Goal: Communication & Community: Answer question/provide support

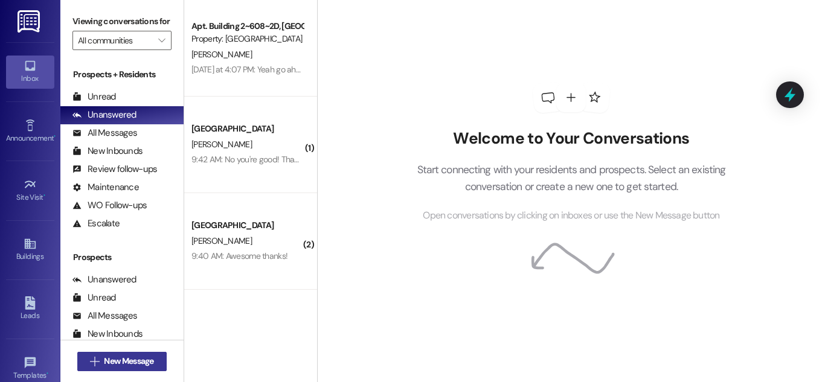
click at [132, 365] on span "New Message" at bounding box center [128, 361] width 49 height 13
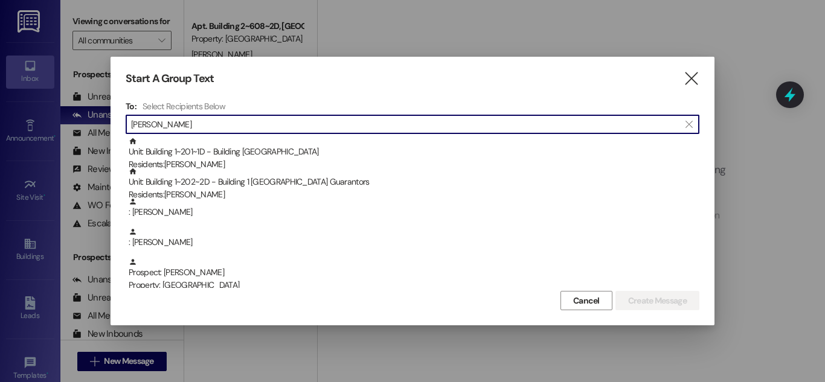
type input "emily"
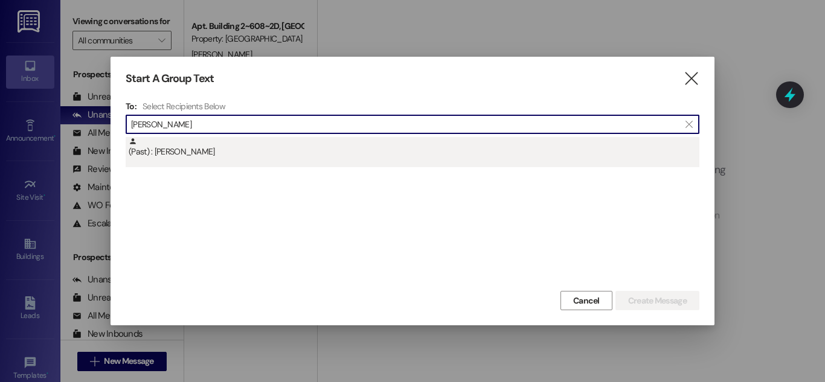
type input "Emily law"
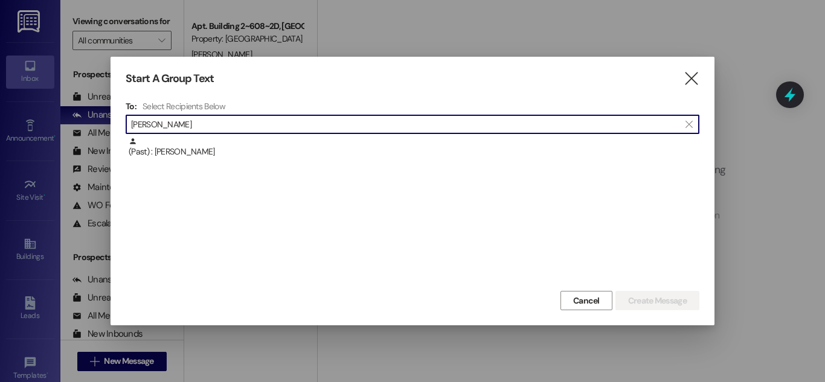
click at [363, 164] on div "(Past) : Emily Law" at bounding box center [412, 152] width 573 height 30
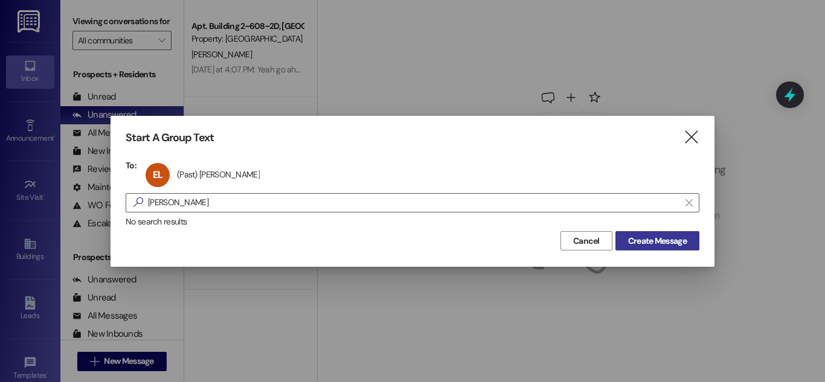
click at [639, 237] on span "Create Message" at bounding box center [657, 241] width 59 height 13
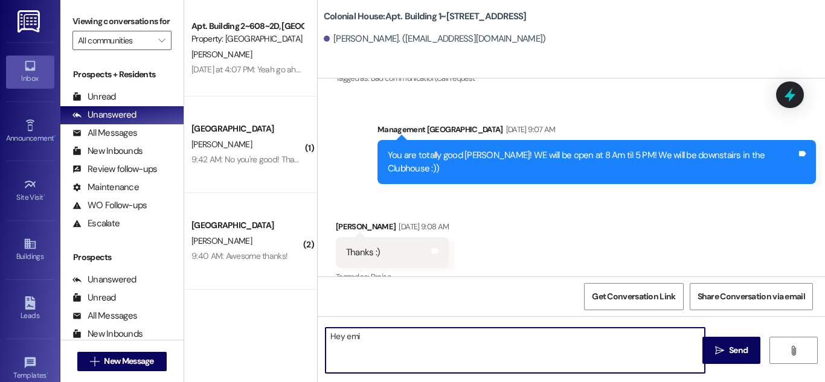
scroll to position [42889, 0]
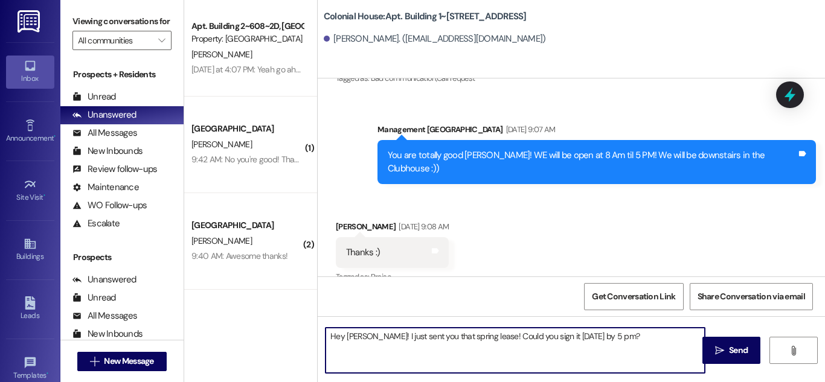
type textarea "Hey Emily! I just sent you that spring lease! Could you sign it today by 5 pm?"
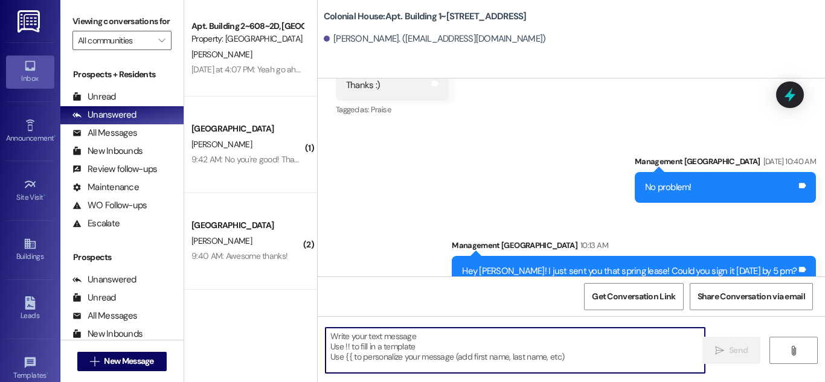
scroll to position [43057, 0]
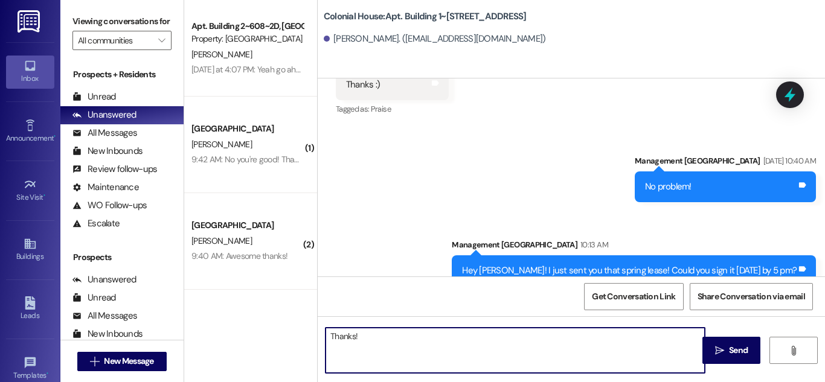
type textarea "Thanks!"
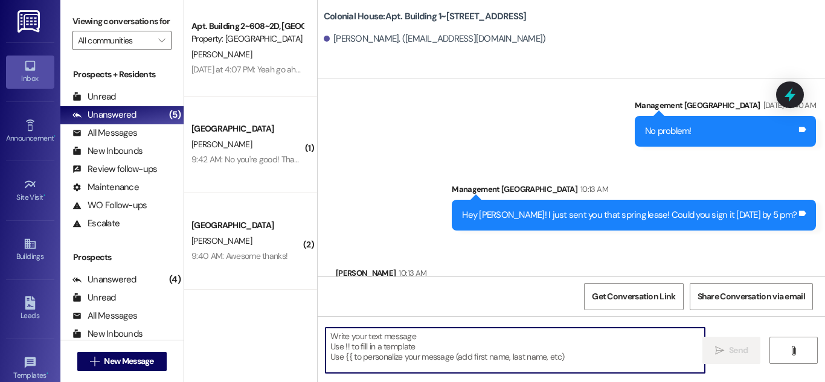
scroll to position [43060, 0]
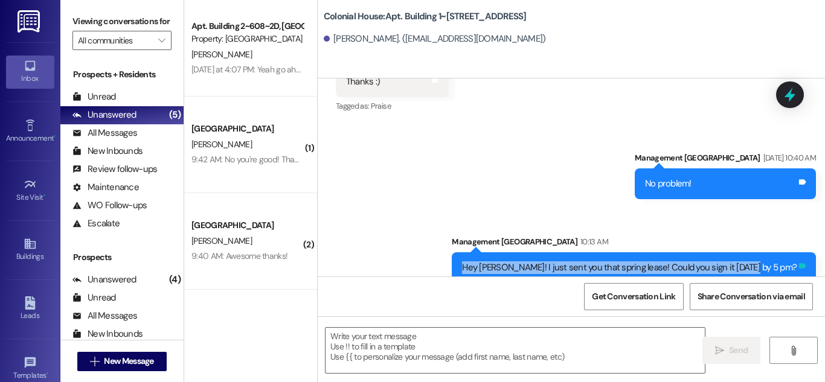
drag, startPoint x: 509, startPoint y: 165, endPoint x: 797, endPoint y: 167, distance: 287.3
click at [793, 252] on div "Hey Emily! I just sent you that spring lease! Could you sign it today by 5 pm? …" at bounding box center [633, 267] width 364 height 31
copy div "Hey Emily! I just sent you that spring lease! Could you sign it today by 5 pm? …"
click at [124, 359] on span "New Message" at bounding box center [128, 361] width 49 height 13
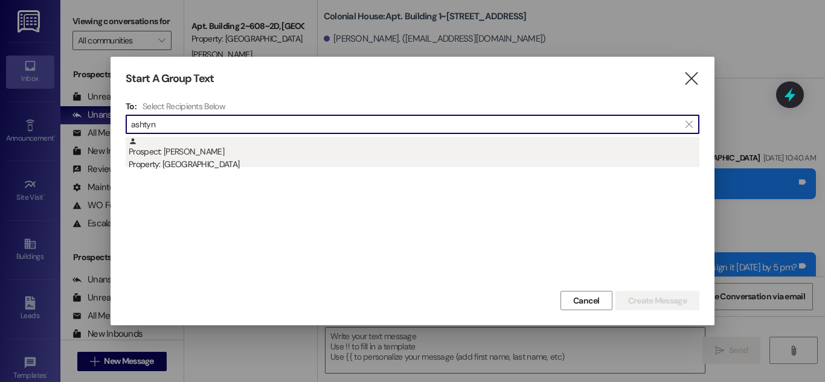
type input "ashtyn"
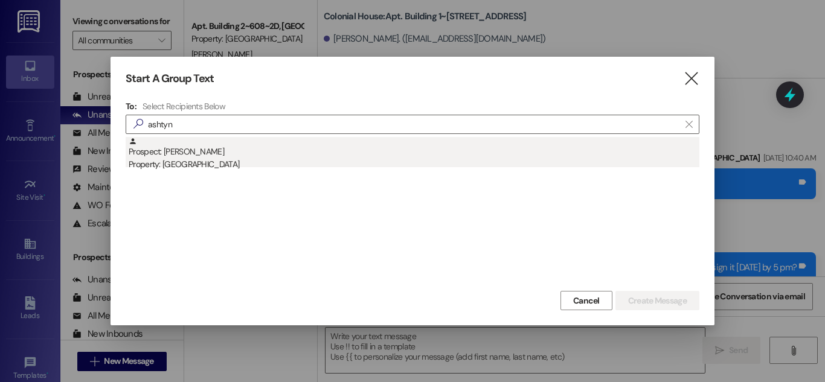
click at [421, 152] on div "Prospect: Ashtyn Davenport Property: Colonial House" at bounding box center [414, 154] width 570 height 34
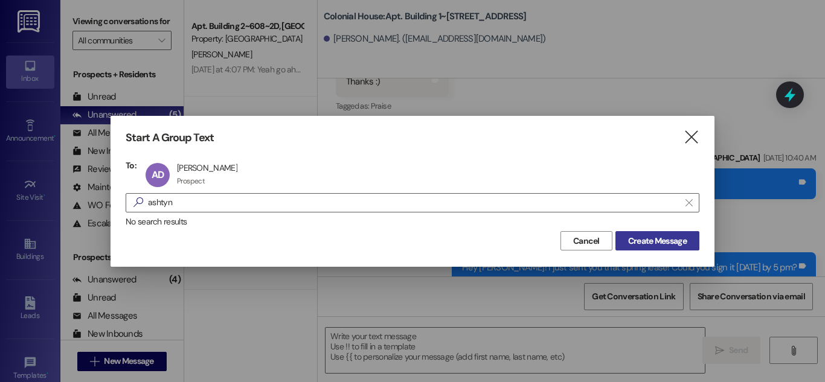
click at [684, 241] on span "Create Message" at bounding box center [657, 241] width 59 height 13
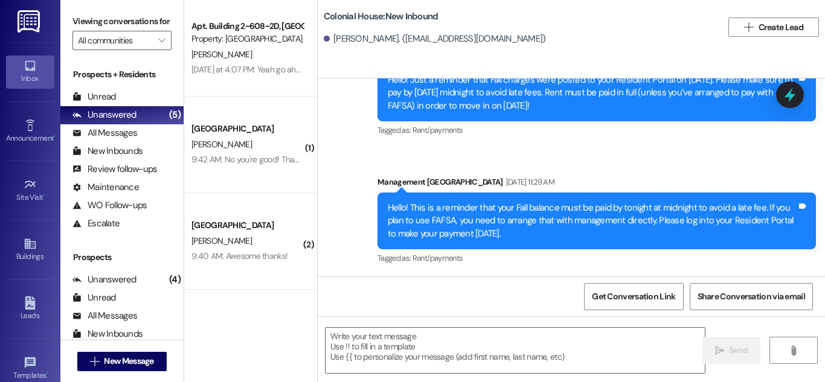
scroll to position [726, 0]
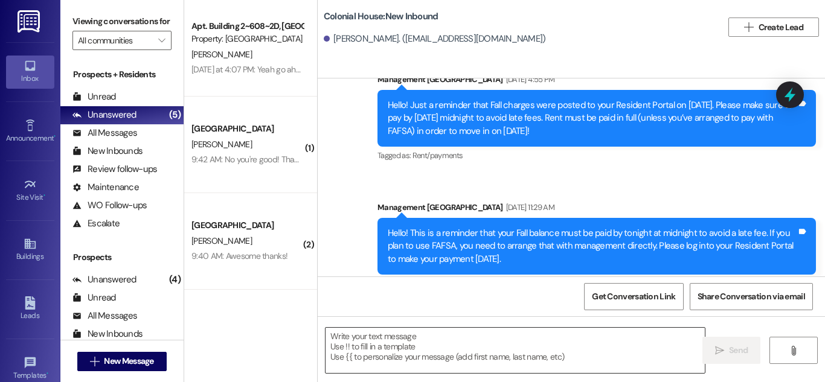
click at [427, 365] on textarea at bounding box center [514, 350] width 379 height 45
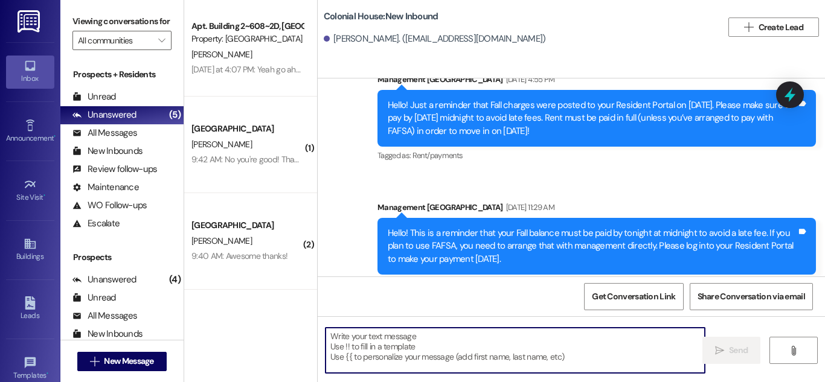
paste textarea "Hey Emily! I just sent you that spring lease! Could you sign it today by 5 pm?"
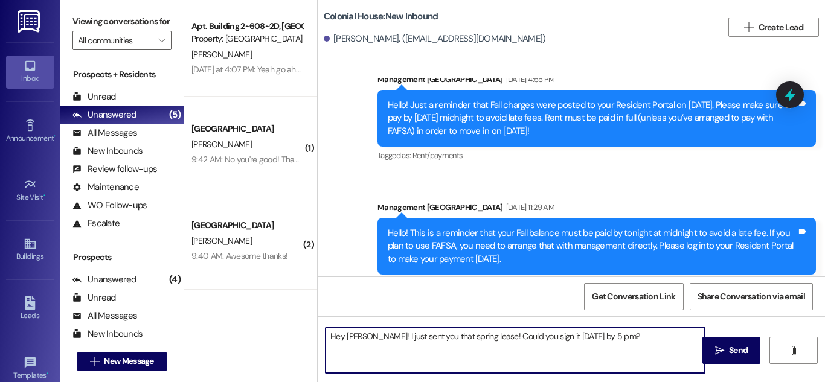
click at [349, 333] on textarea "Hey Emily! I just sent you that spring lease! Could you sign it today by 5 pm?" at bounding box center [514, 350] width 379 height 45
type textarea "Hey Ashtyn! I just sent you that spring lease! Could you sign it today by 5 pm?"
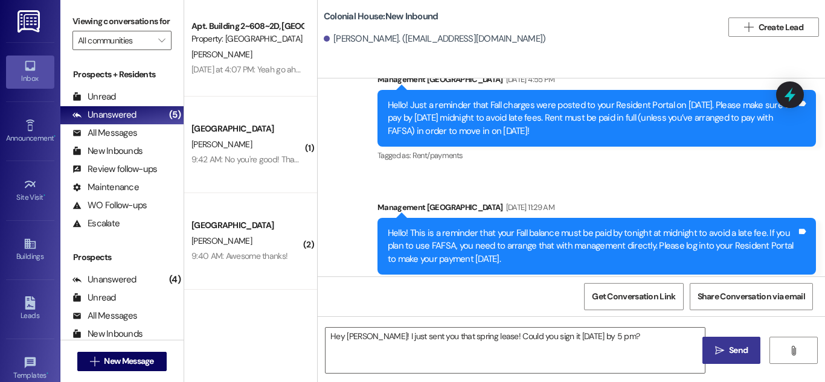
click at [726, 352] on span "Send" at bounding box center [738, 350] width 24 height 13
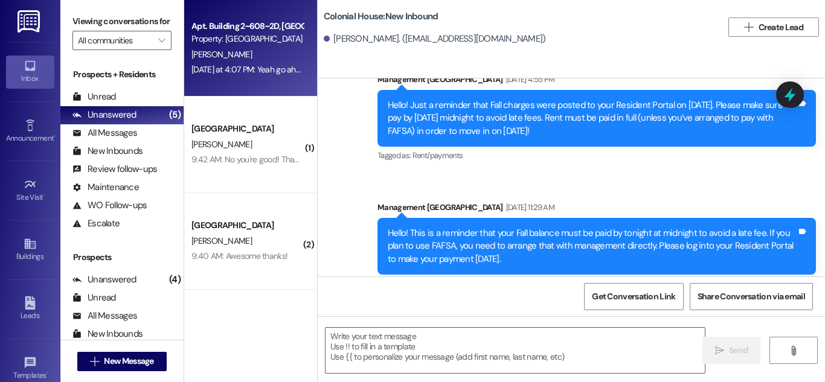
click at [272, 57] on div "A. Shellman" at bounding box center [247, 54] width 114 height 15
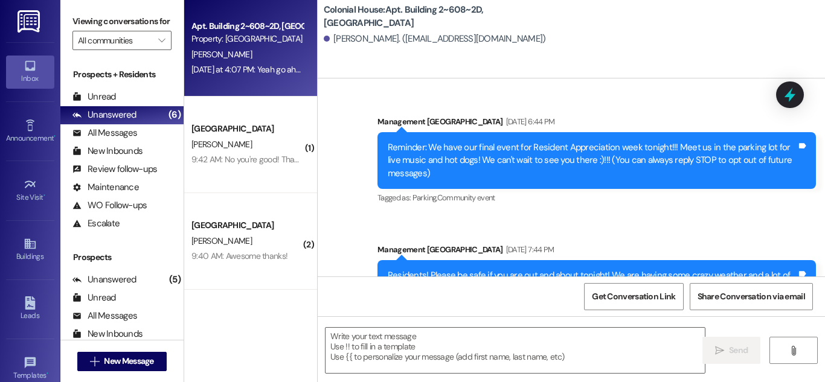
scroll to position [42580, 0]
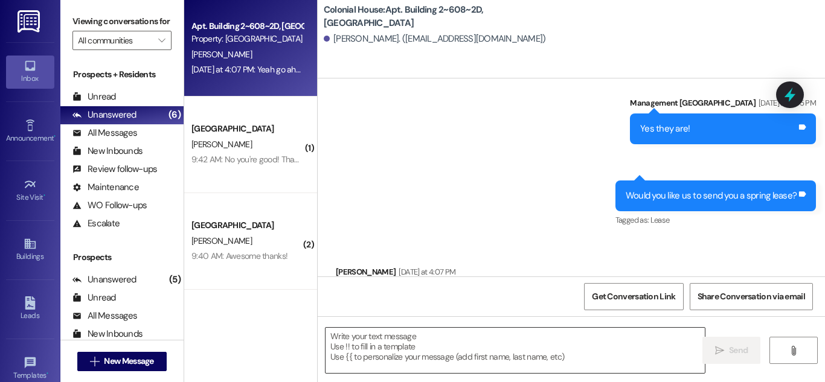
click at [384, 348] on textarea at bounding box center [514, 350] width 379 height 45
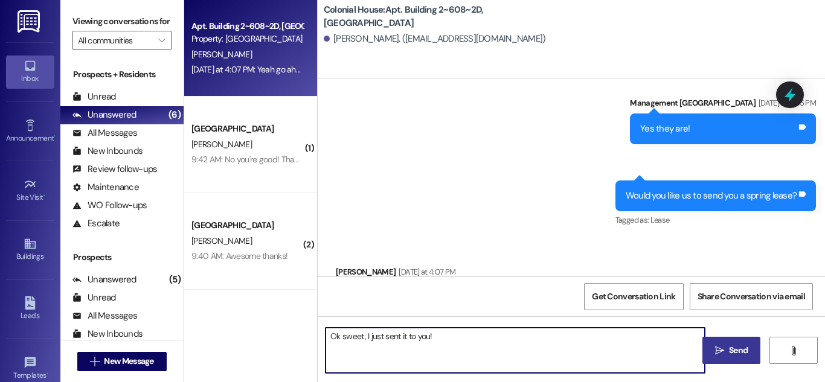
type textarea "Ok sweet, I just sent it to you!"
click at [744, 351] on span "Send" at bounding box center [738, 350] width 19 height 13
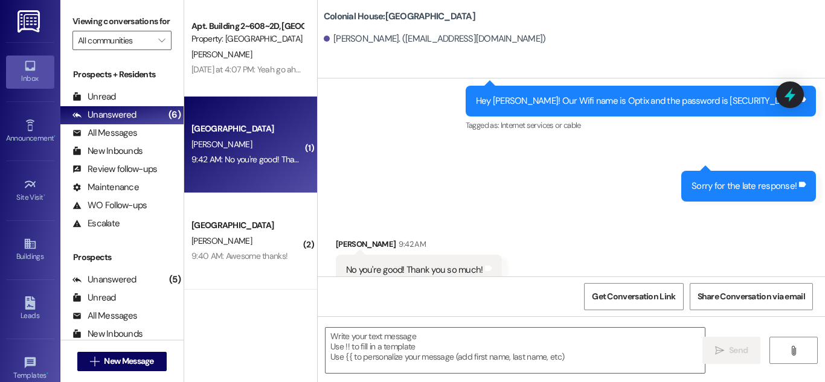
scroll to position [2396, 0]
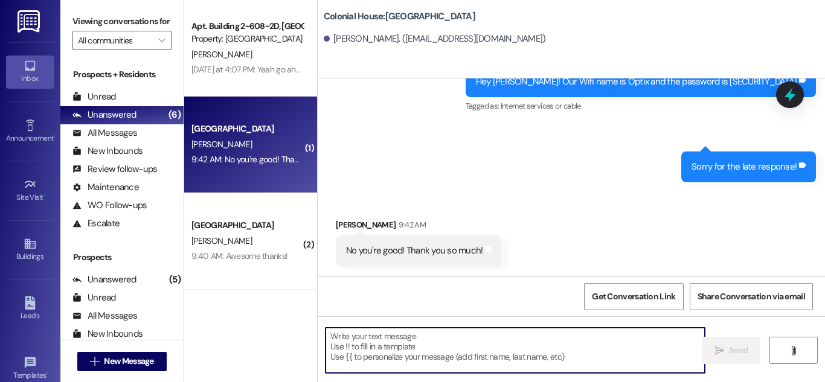
click at [506, 346] on textarea at bounding box center [514, 350] width 379 height 45
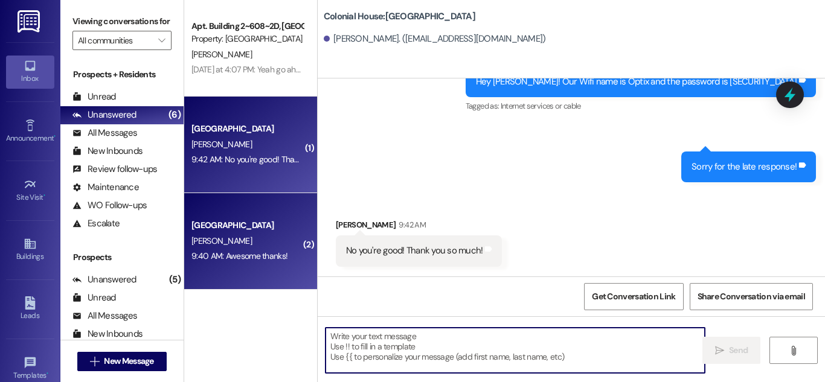
click at [269, 258] on div "9:40 AM: Awesome thanks! 9:40 AM: Awesome thanks!" at bounding box center [239, 255] width 96 height 11
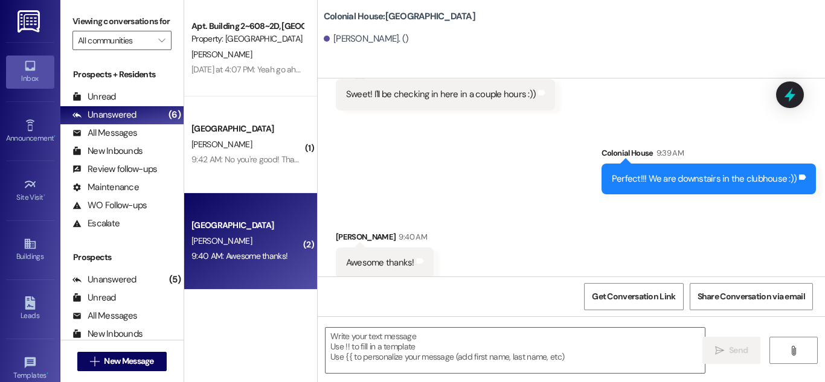
scroll to position [6690, 0]
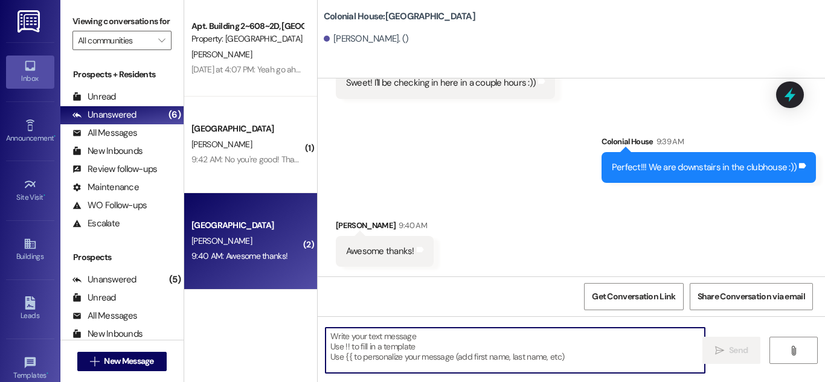
click at [502, 349] on textarea at bounding box center [514, 350] width 379 height 45
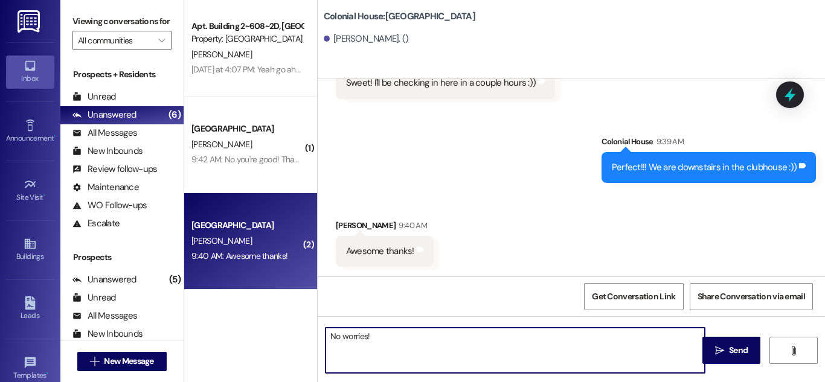
type textarea "No worries!"
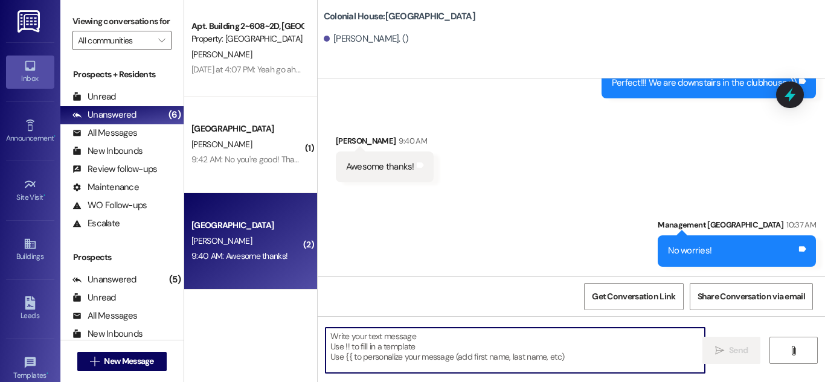
scroll to position [6774, 0]
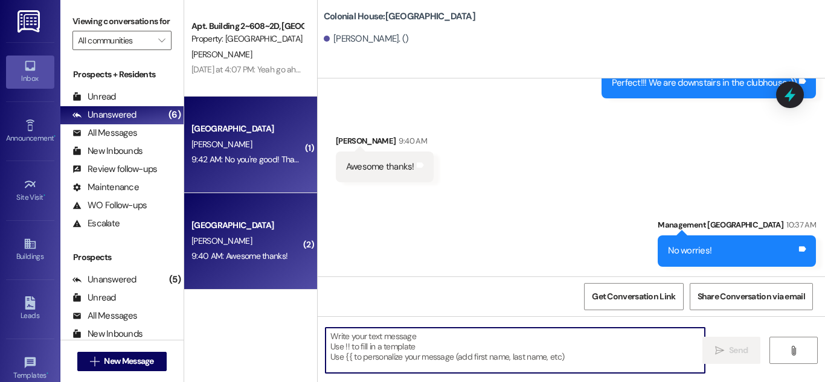
click at [288, 143] on div "C. Porter" at bounding box center [247, 144] width 114 height 15
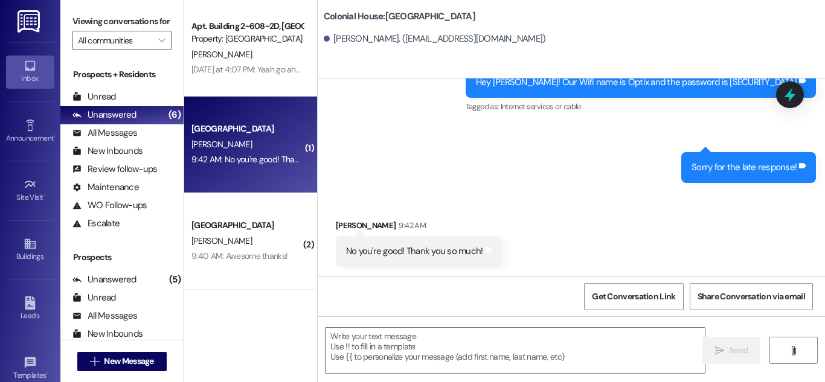
scroll to position [2396, 0]
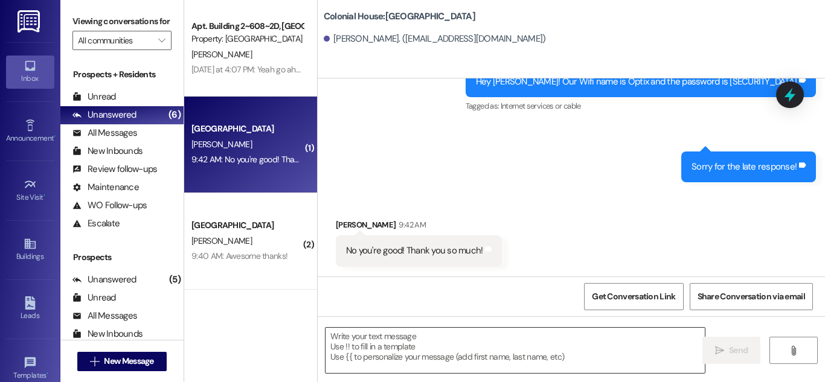
click at [486, 366] on textarea at bounding box center [514, 350] width 379 height 45
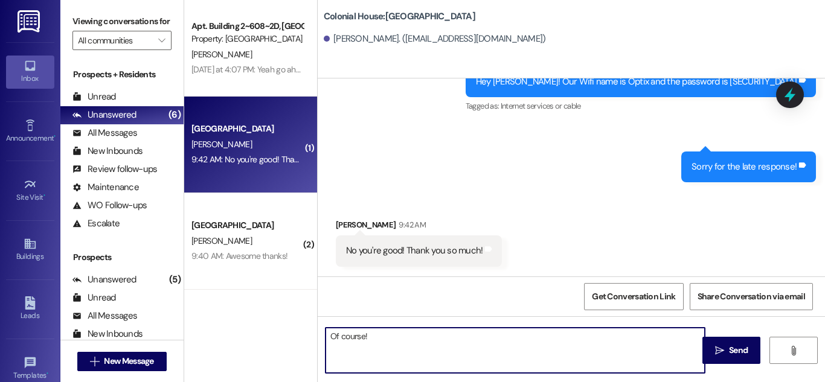
type textarea "Of course!"
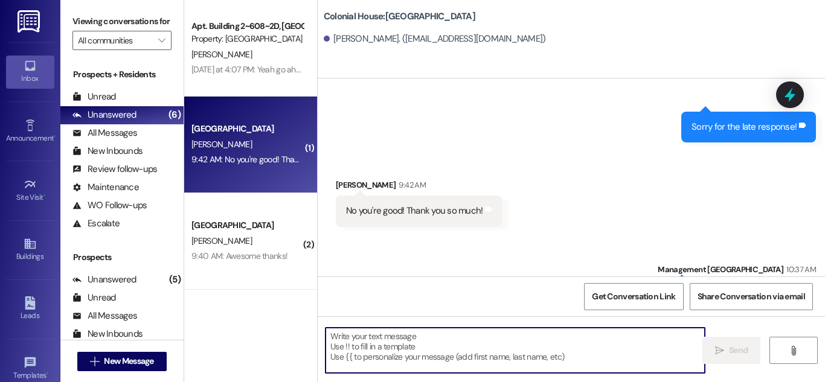
scroll to position [2480, 0]
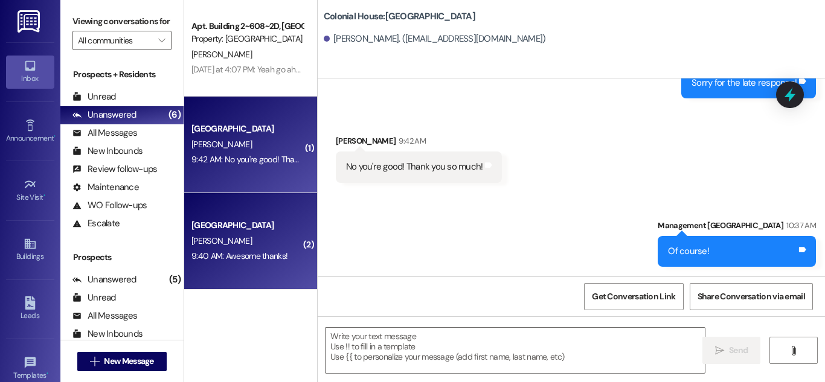
click at [198, 253] on div "9:40 AM: Awesome thanks! 9:40 AM: Awesome thanks!" at bounding box center [239, 255] width 96 height 11
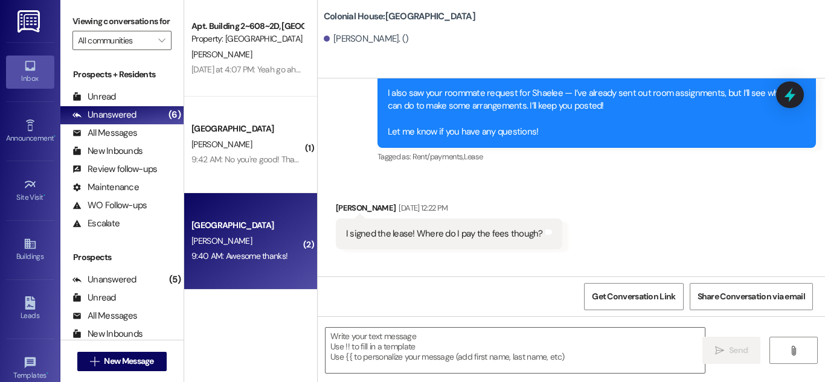
scroll to position [6774, 0]
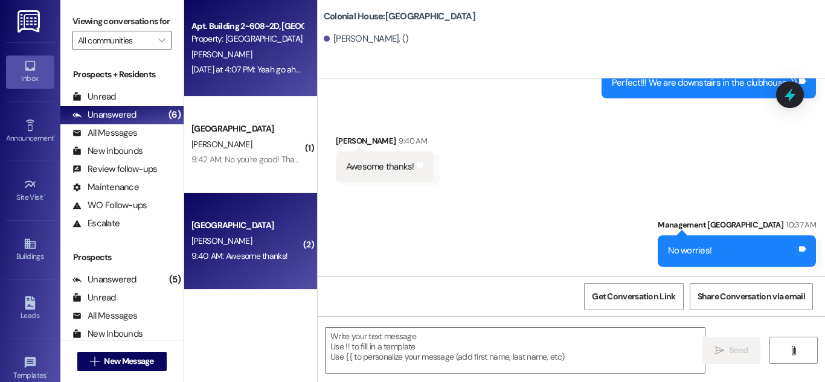
click at [250, 88] on div "Apt. Building 2~608~2D, Building 2 Colonial House Property: Colonial House A. S…" at bounding box center [250, 48] width 133 height 97
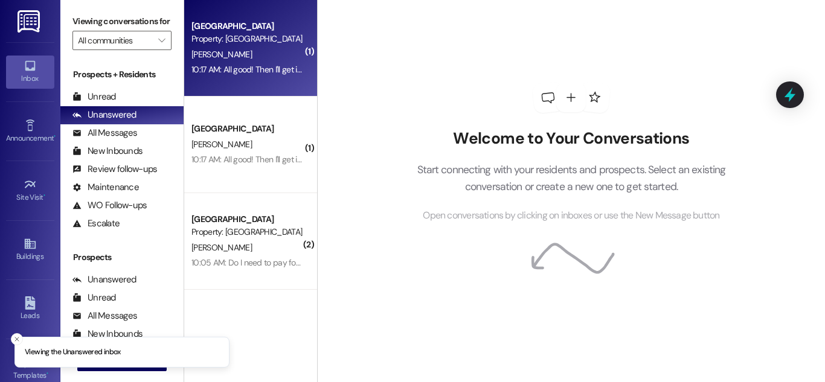
click at [227, 37] on div "Property: [GEOGRAPHIC_DATA]" at bounding box center [247, 39] width 112 height 13
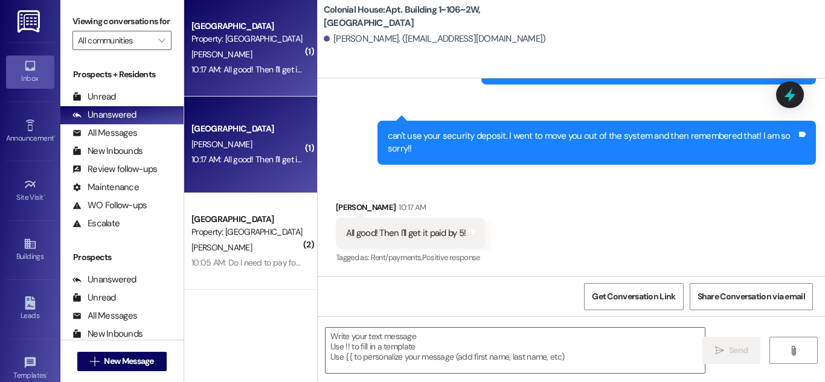
scroll to position [21588, 0]
click at [563, 371] on textarea at bounding box center [514, 350] width 379 height 45
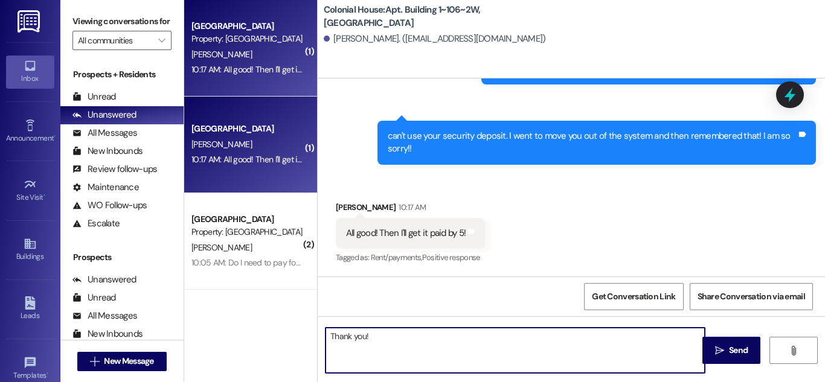
type textarea "Thank you!"
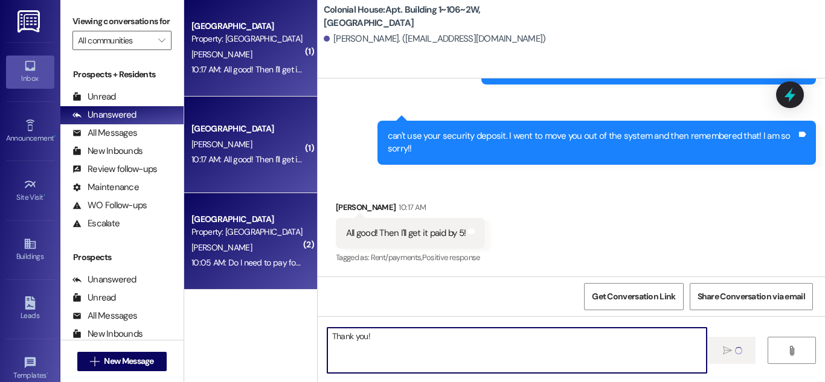
click at [272, 252] on div "[PERSON_NAME]" at bounding box center [247, 247] width 114 height 15
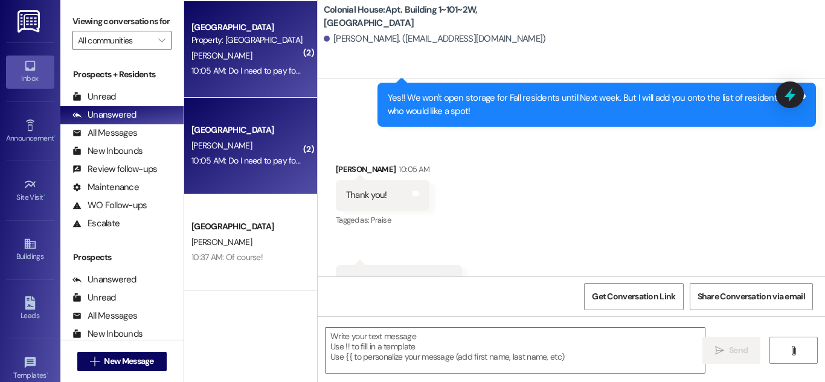
scroll to position [44312, 0]
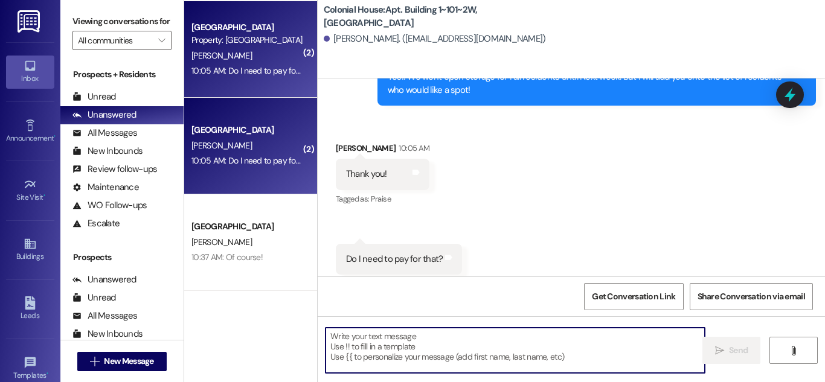
click at [509, 346] on textarea at bounding box center [514, 350] width 379 height 45
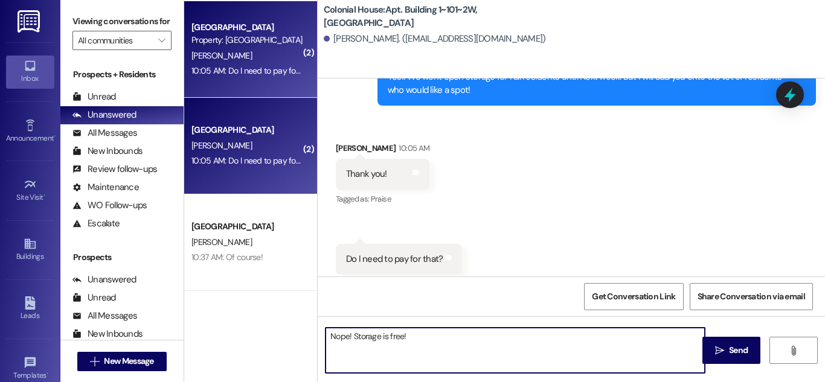
type textarea "Nope! Storage is free!"
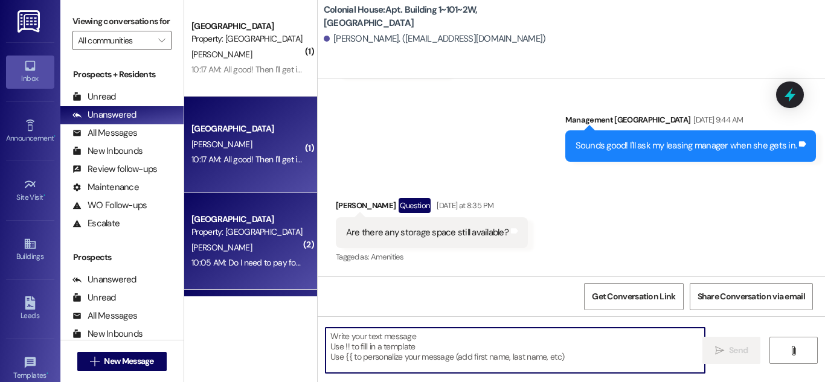
scroll to position [43978, 0]
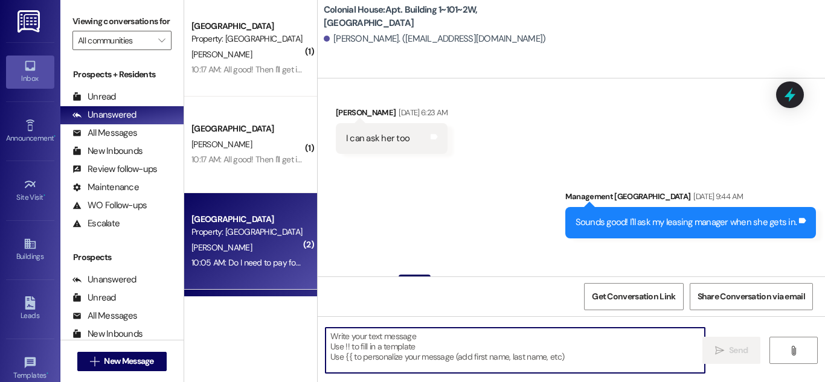
drag, startPoint x: 281, startPoint y: 120, endPoint x: 421, endPoint y: 127, distance: 140.3
click at [281, 120] on div "Colonial House Prospect C. Banks 10:17 AM: All good! Then I'll get it paid by 5…" at bounding box center [250, 145] width 133 height 97
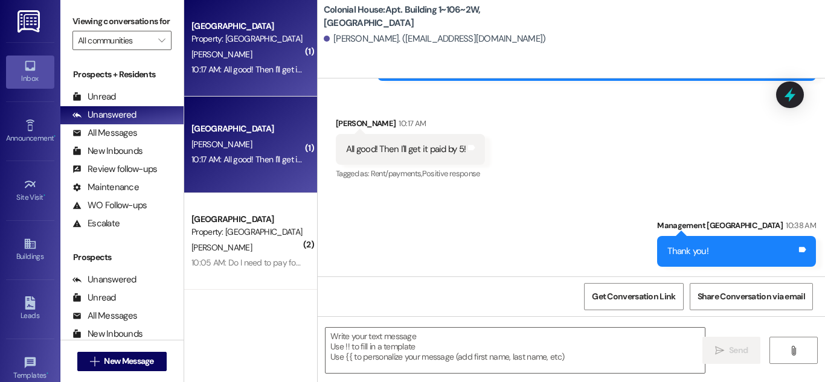
scroll to position [21673, 0]
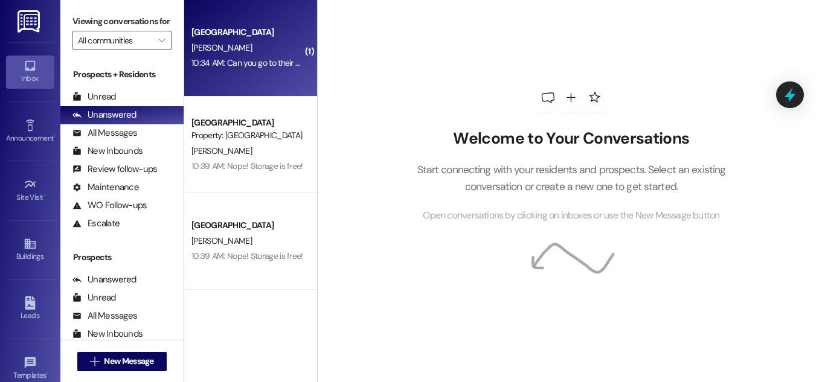
click at [263, 75] on div "Colonial House Prospect A. Davenport 10:34 AM: Can you go to their office and c…" at bounding box center [250, 48] width 133 height 97
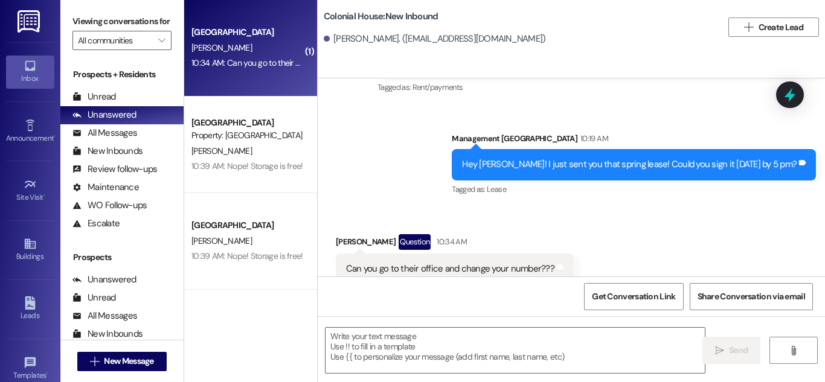
scroll to position [931, 0]
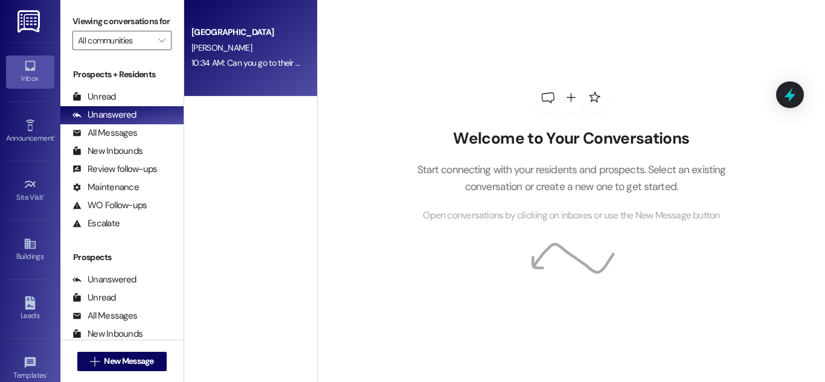
click at [282, 85] on div "Colonial House Prospect [PERSON_NAME] 10:34 AM: Can you go to their office and …" at bounding box center [250, 48] width 133 height 97
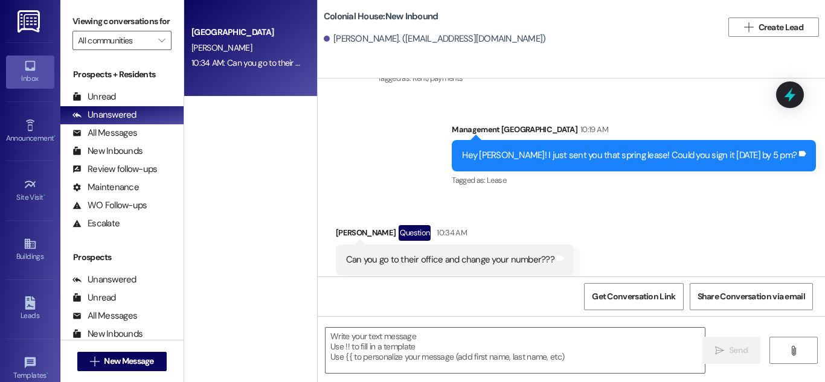
scroll to position [932, 0]
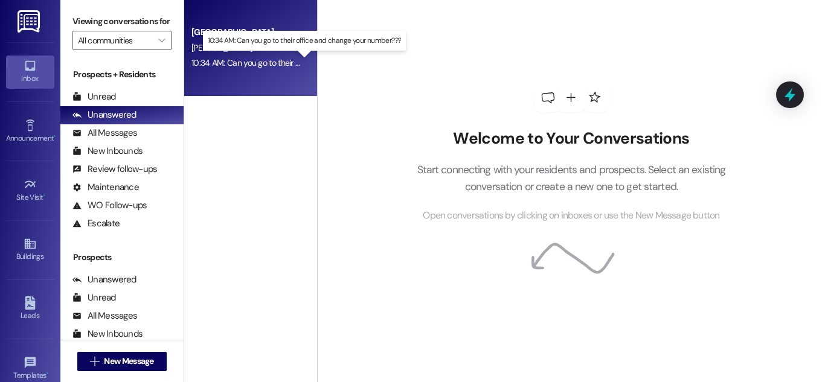
click at [264, 68] on div "10:34 AM: Can you go to their office and change your number??? 10:34 AM: Can yo…" at bounding box center [304, 62] width 226 height 11
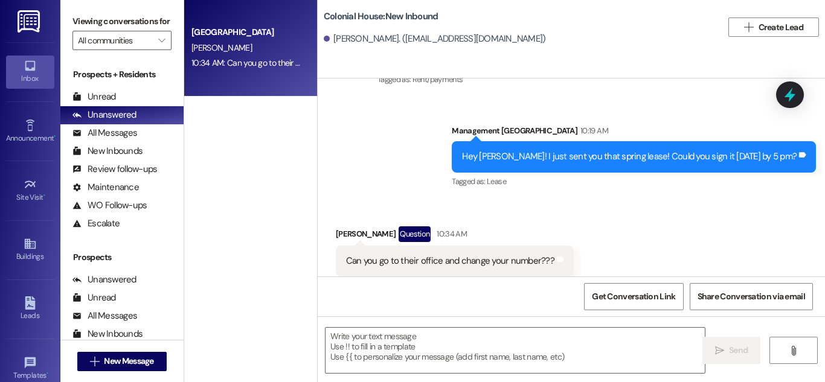
scroll to position [931, 0]
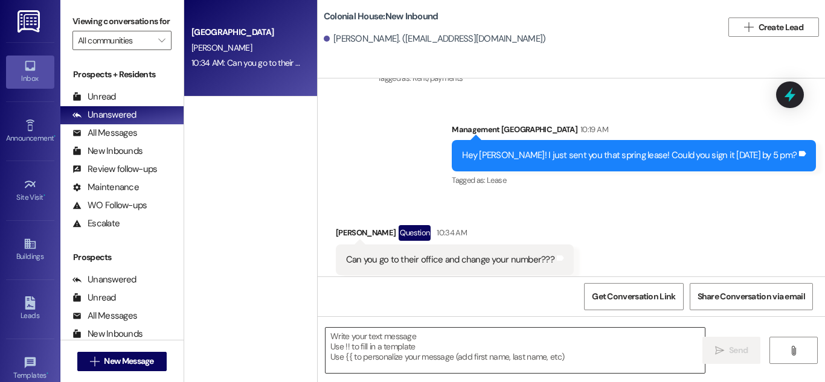
click at [495, 348] on textarea at bounding box center [514, 350] width 379 height 45
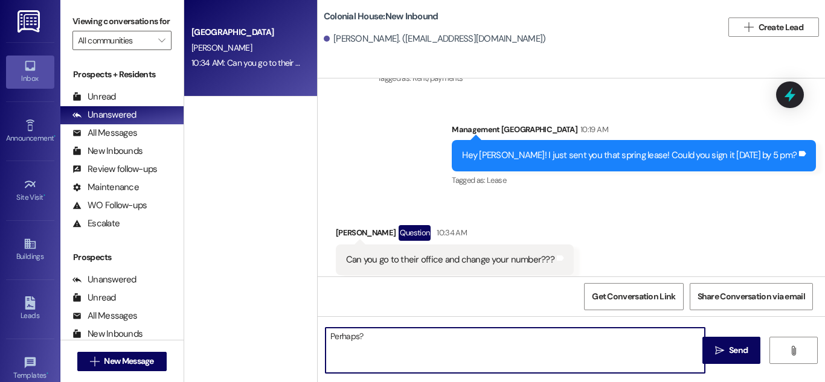
scroll to position [932, 0]
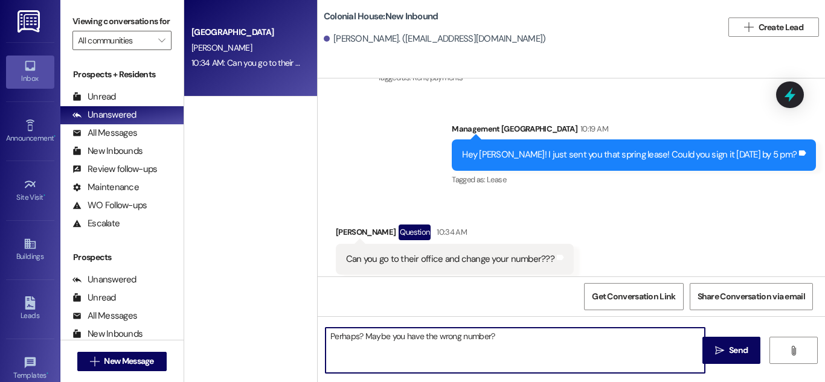
type textarea "Perhaps? Maybe you have the wrong number?"
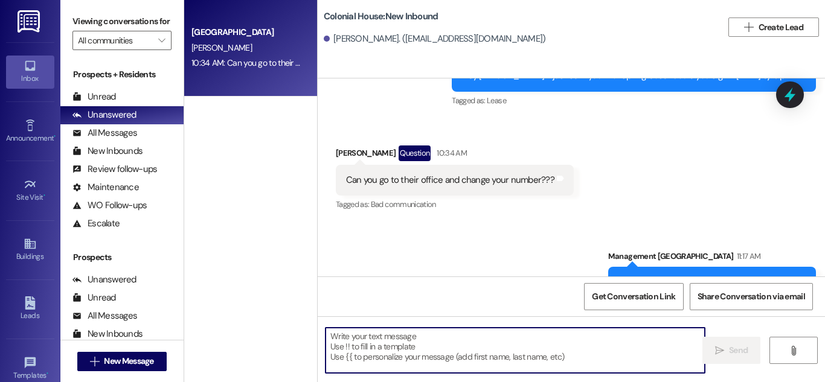
scroll to position [1016, 0]
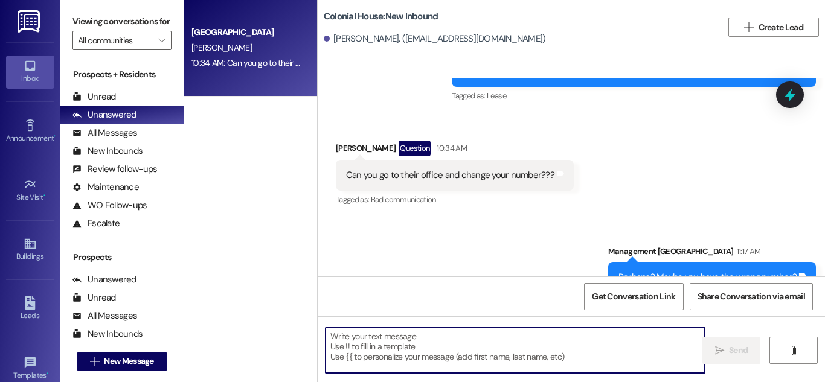
click at [363, 191] on div "Tagged as: Bad communication Click to highlight conversations about Bad communi…" at bounding box center [455, 200] width 238 height 18
